Goal: Task Accomplishment & Management: Use online tool/utility

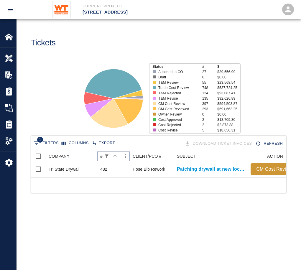
click at [106, 156] on icon "Show filters" at bounding box center [106, 155] width 5 height 5
select select "number"
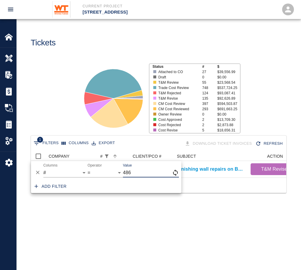
type input "486"
click at [135, 203] on div "1 Filters Columns Export Download Ticket Invoices Refresh COMPANY # CLIENT/PCO …" at bounding box center [158, 171] width 284 height 72
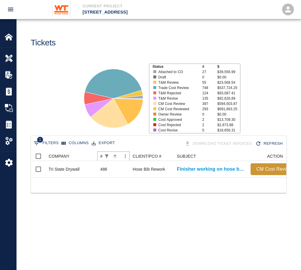
click at [112, 155] on icon "Sort" at bounding box center [114, 155] width 5 height 5
click at [117, 155] on icon "Sort" at bounding box center [114, 155] width 5 height 5
drag, startPoint x: 104, startPoint y: 154, endPoint x: 109, endPoint y: 154, distance: 5.3
click at [104, 154] on button "Show filters" at bounding box center [106, 156] width 8 height 8
select select "number"
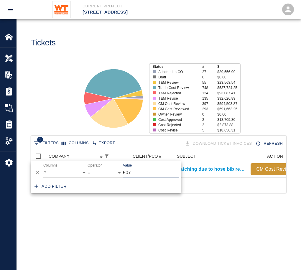
type input "507"
click at [132, 190] on div "Add filter" at bounding box center [106, 186] width 150 height 13
click at [133, 207] on div "1 Filters Columns Export Download Ticket Invoices Refresh COMPANY # CLIENT/PCO …" at bounding box center [158, 171] width 284 height 72
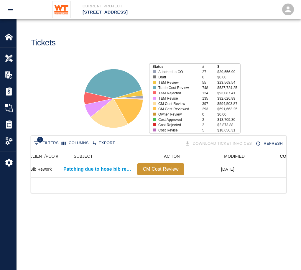
scroll to position [0, 102]
